Goal: Task Accomplishment & Management: Manage account settings

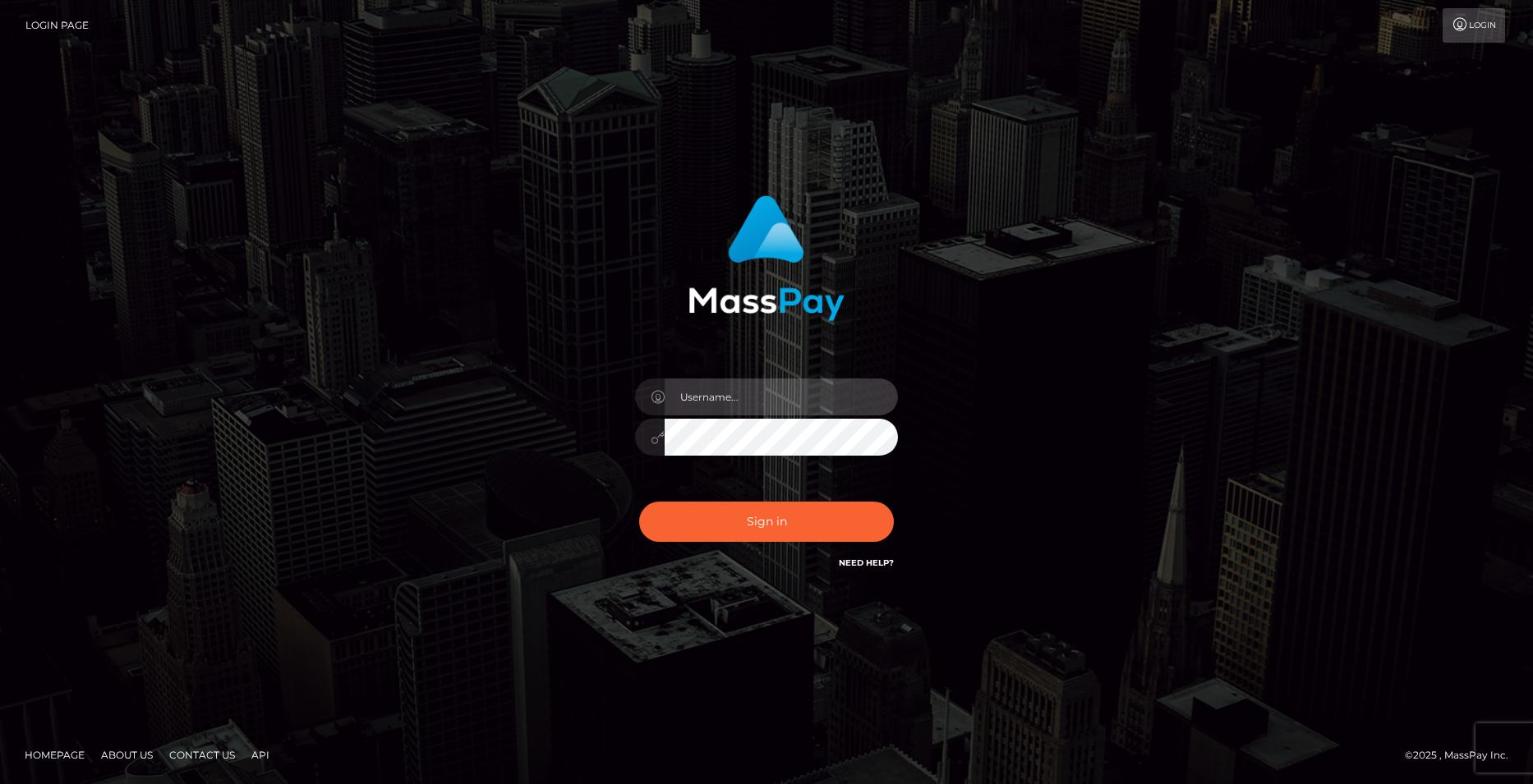
click at [777, 390] on input "text" at bounding box center [781, 397] width 234 height 37
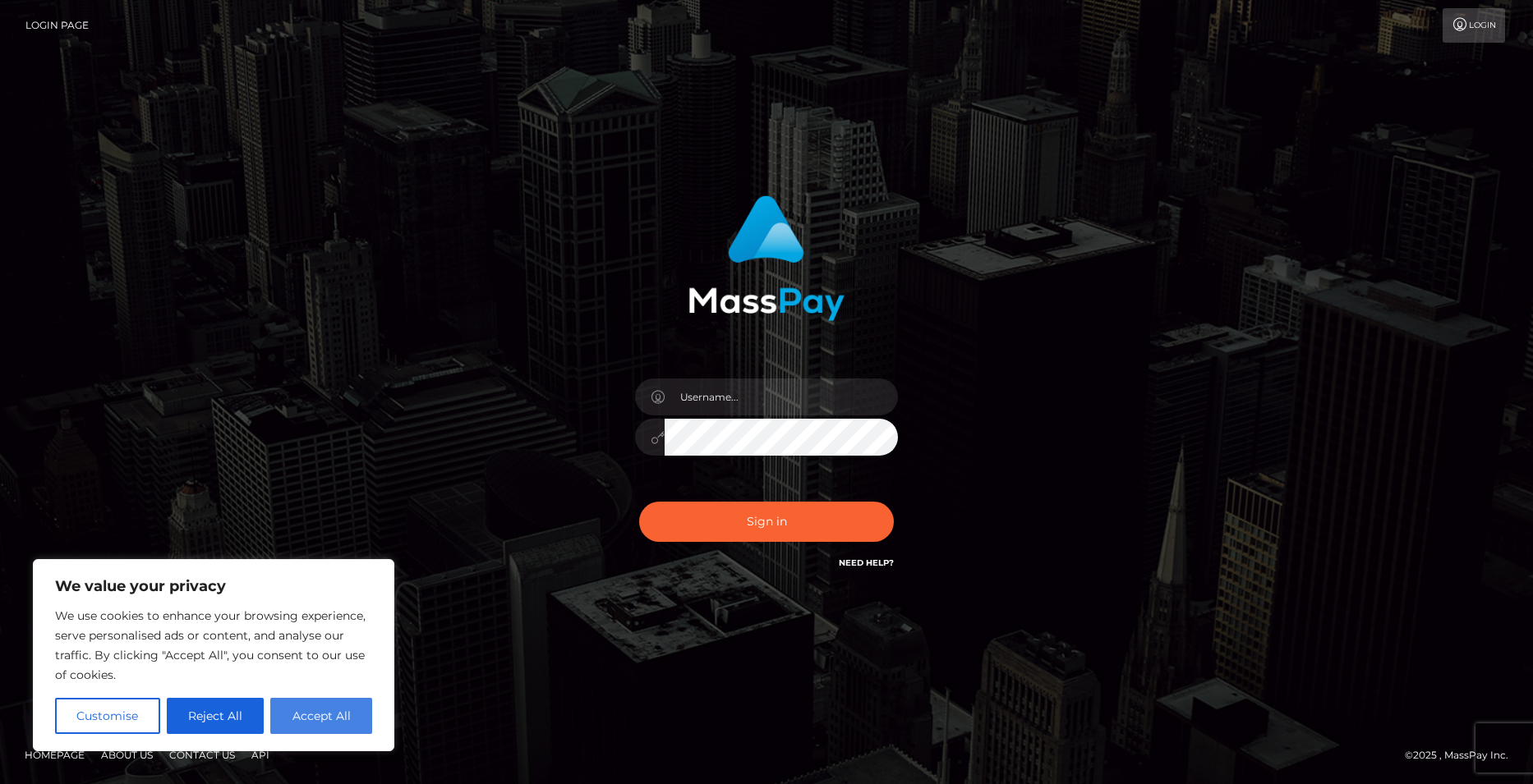
click at [322, 716] on button "Accept All" at bounding box center [321, 716] width 102 height 36
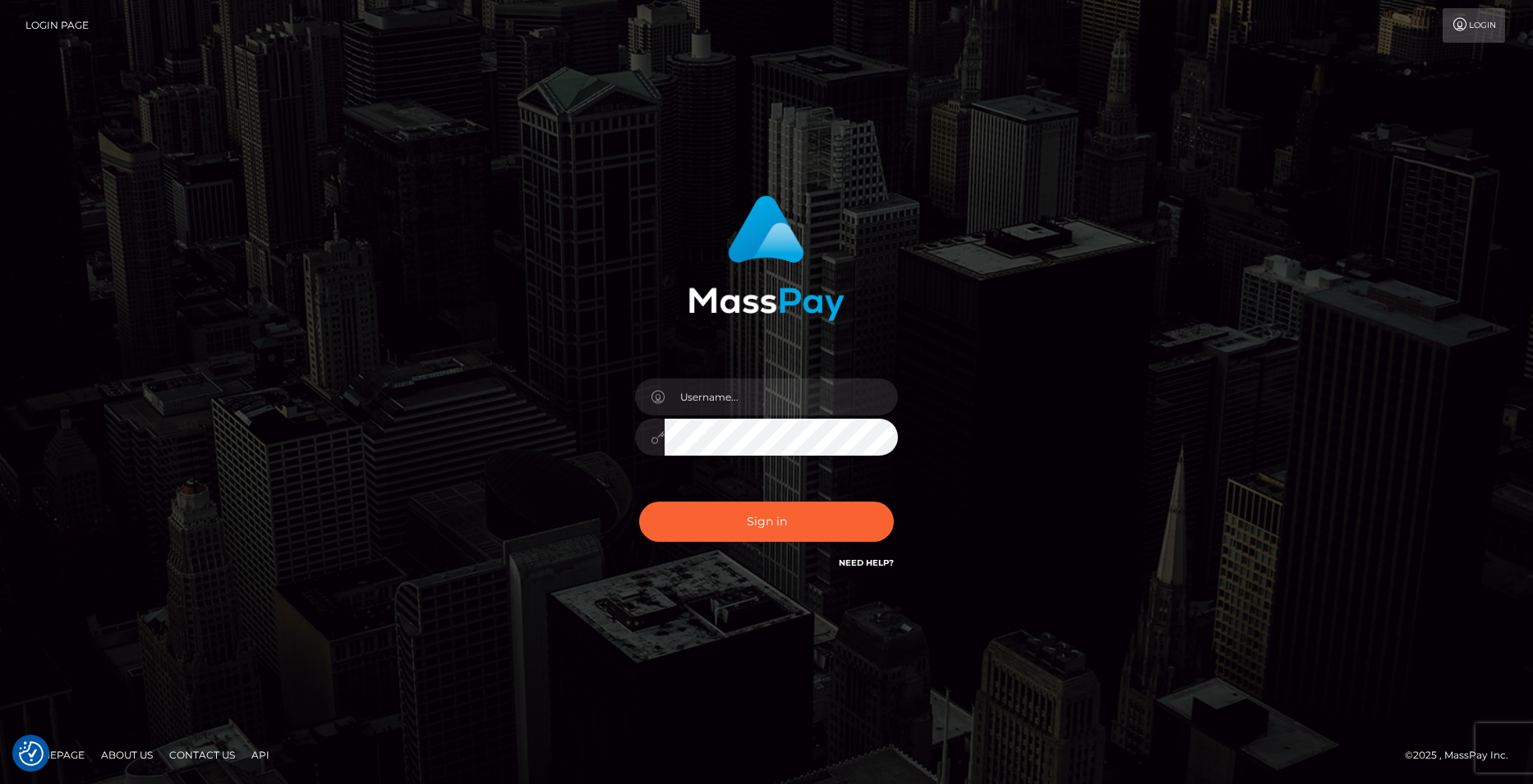
checkbox input "true"
click at [725, 404] on input "text" at bounding box center [781, 397] width 234 height 37
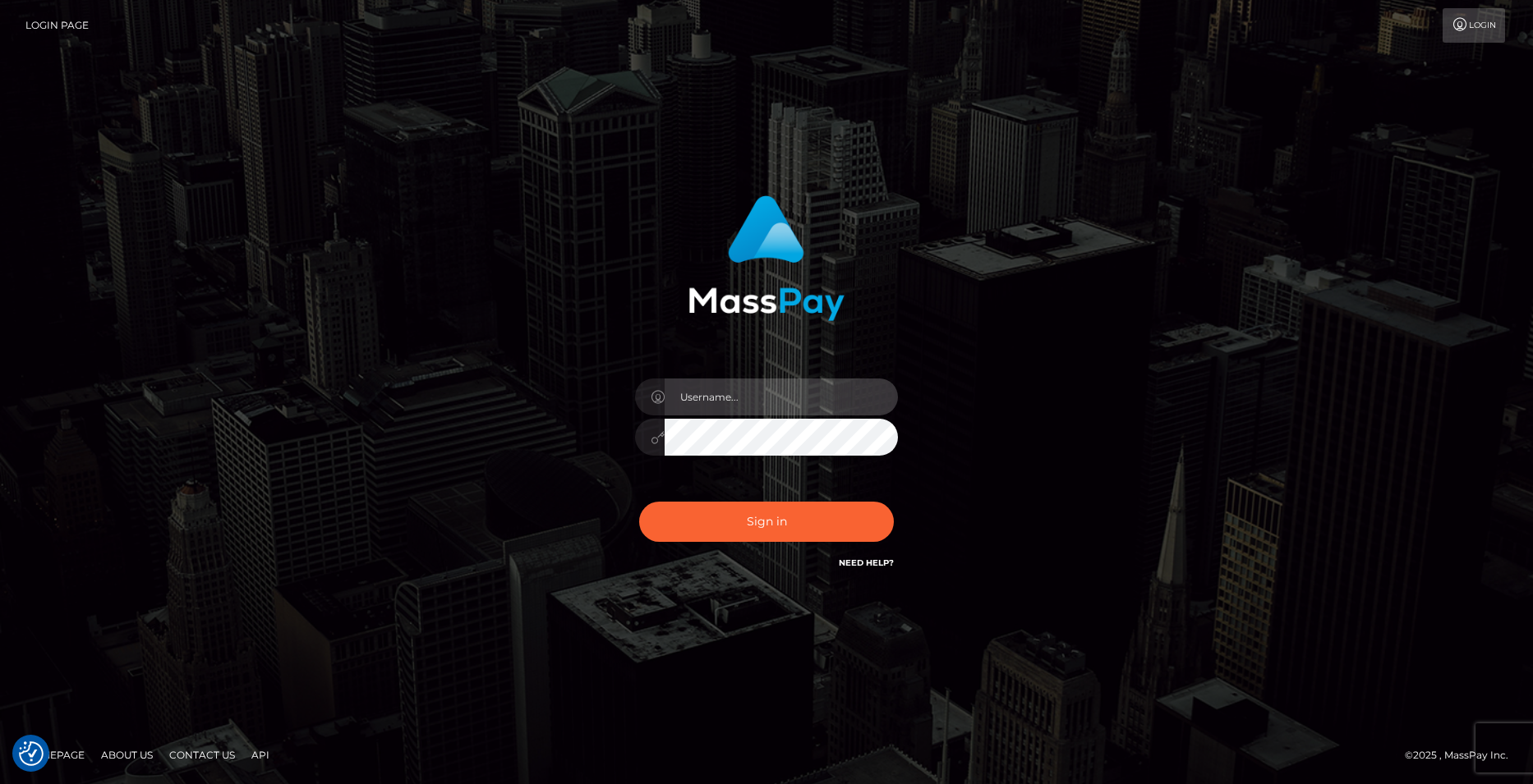
type input "[EMAIL_ADDRESS][DOMAIN_NAME]"
click at [639, 502] on button "Sign in" at bounding box center [766, 521] width 254 height 40
